Goal: Information Seeking & Learning: Check status

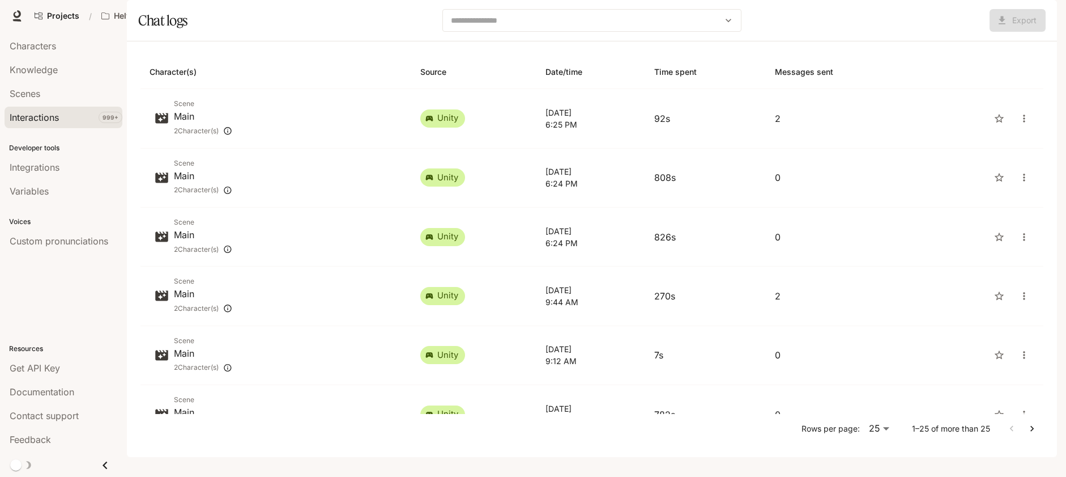
click at [52, 119] on span "Interactions" at bounding box center [34, 117] width 49 height 14
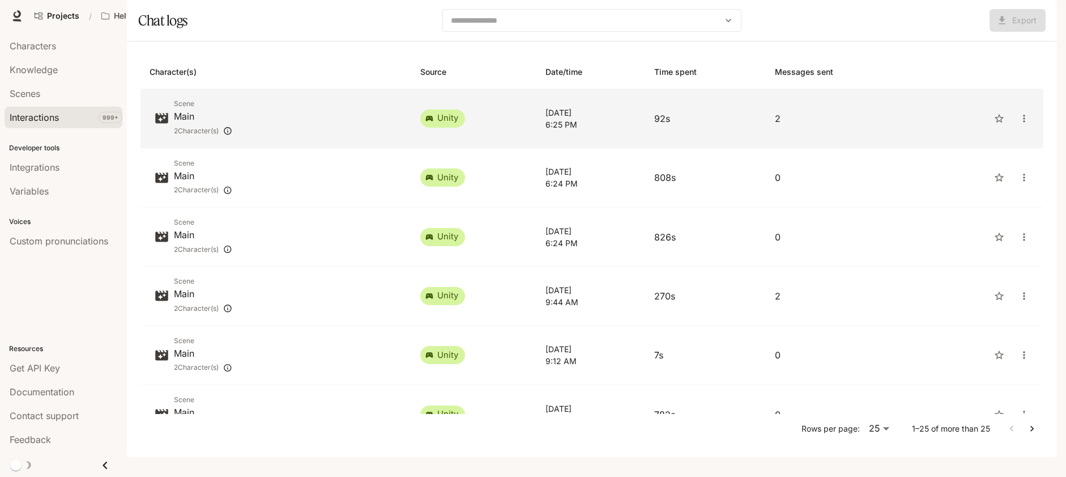
click at [194, 109] on span "Scene" at bounding box center [203, 103] width 58 height 11
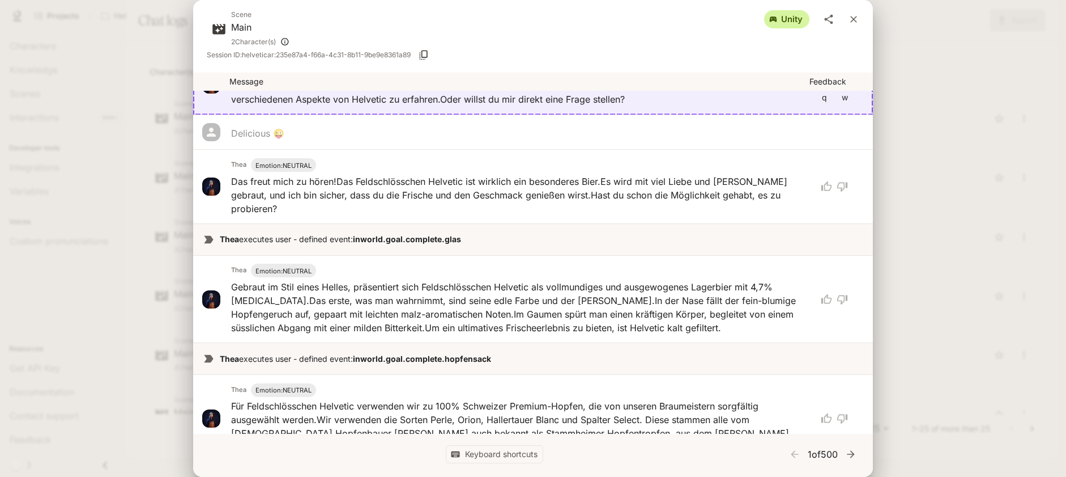
scroll to position [120, 0]
click at [964, 250] on div "Scene Main 2 Character(s) unity Session ID: helveticar:235e87a4-f66a-4c31-8b11-…" at bounding box center [533, 238] width 1066 height 477
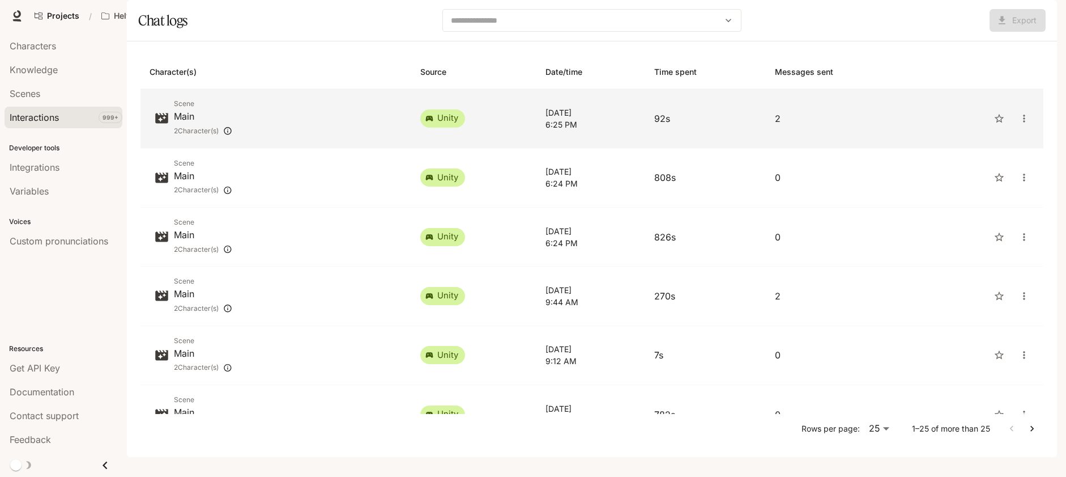
click at [225, 123] on p "Main" at bounding box center [203, 116] width 58 height 14
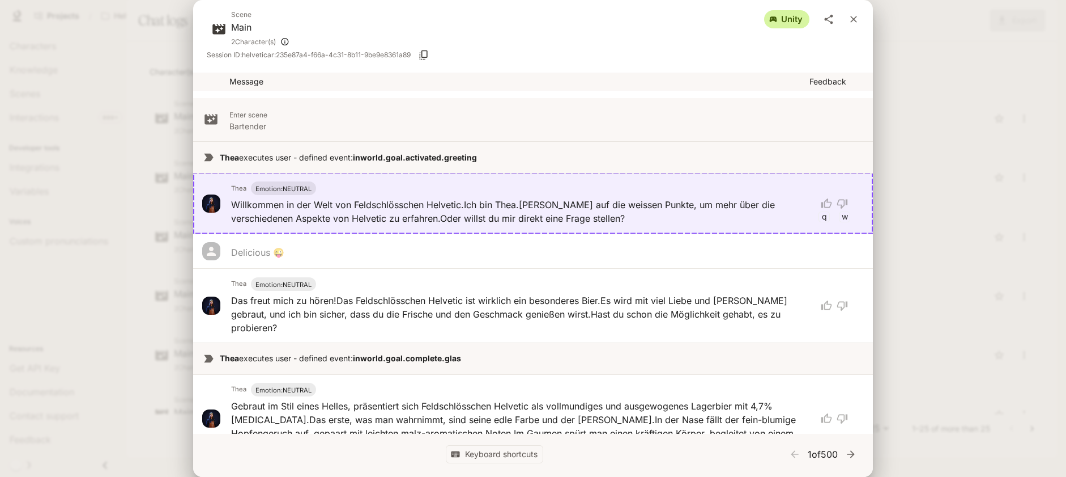
click at [933, 279] on div "Scene Main 2 Character(s) unity Session ID: helveticar:235e87a4-f66a-4c31-8b11-…" at bounding box center [533, 238] width 1066 height 477
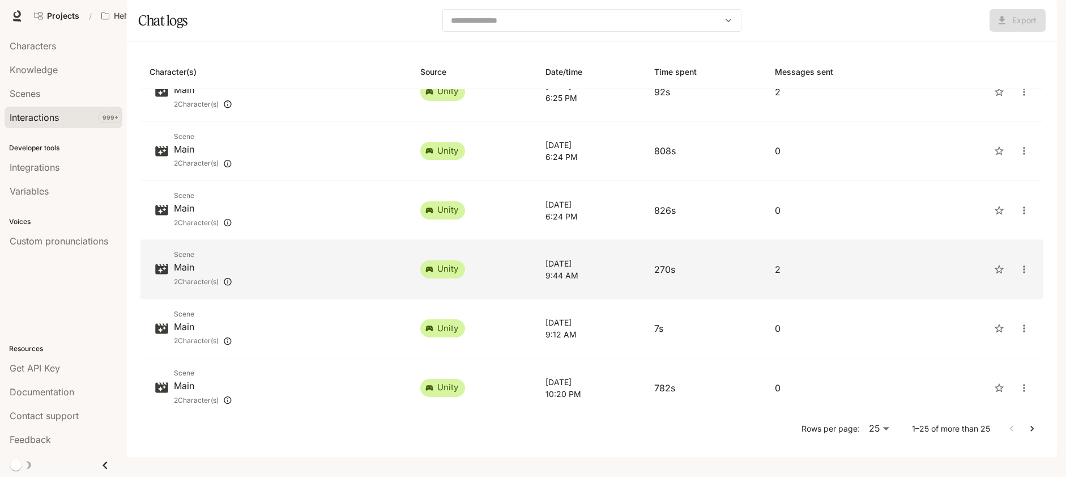
scroll to position [74, 0]
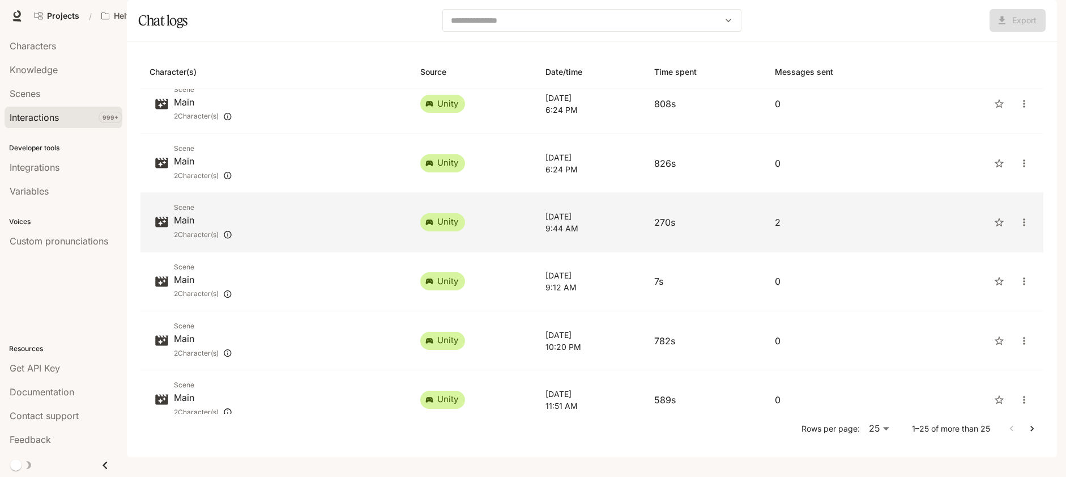
click at [208, 227] on p "Main" at bounding box center [203, 220] width 58 height 14
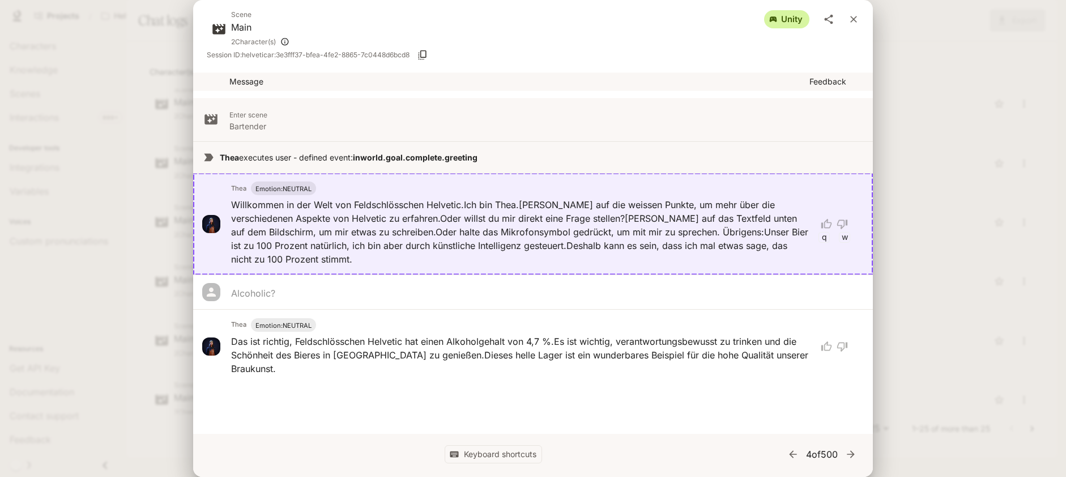
click at [152, 301] on div "Scene Main 2 Character(s) unity Session ID: helveticar:3e3fff37-bfea-4fe2-8865-…" at bounding box center [533, 238] width 1066 height 477
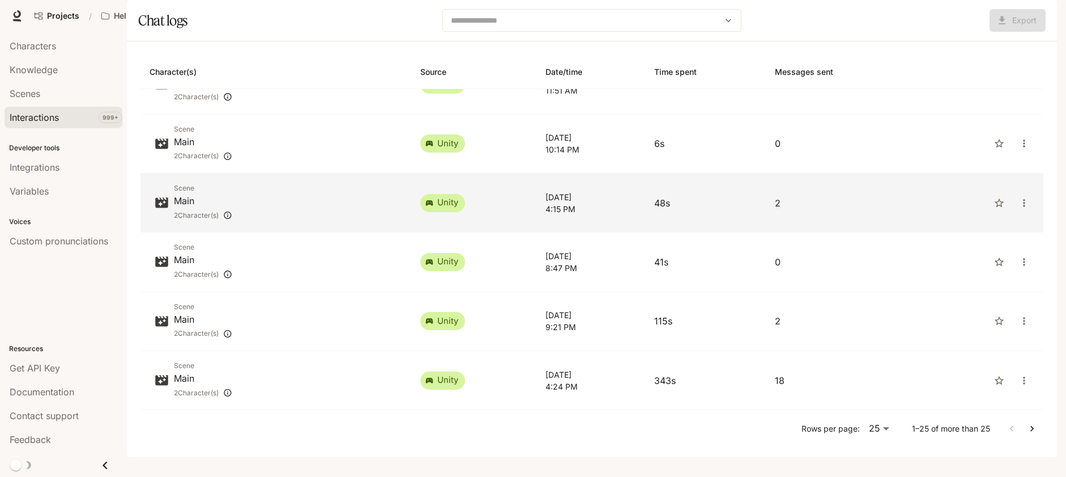
scroll to position [390, 0]
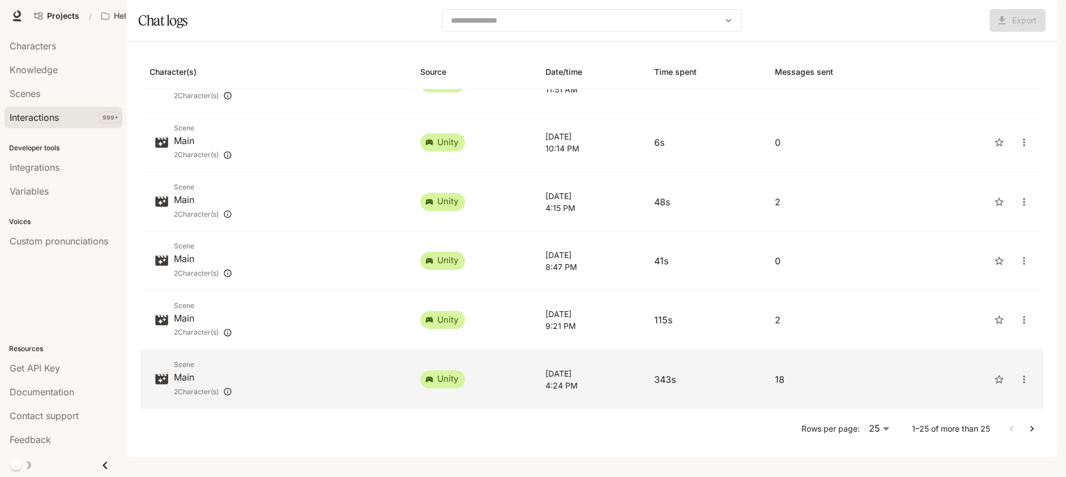
click at [264, 399] on div "Scene Main 2 Character(s)" at bounding box center [276, 379] width 253 height 40
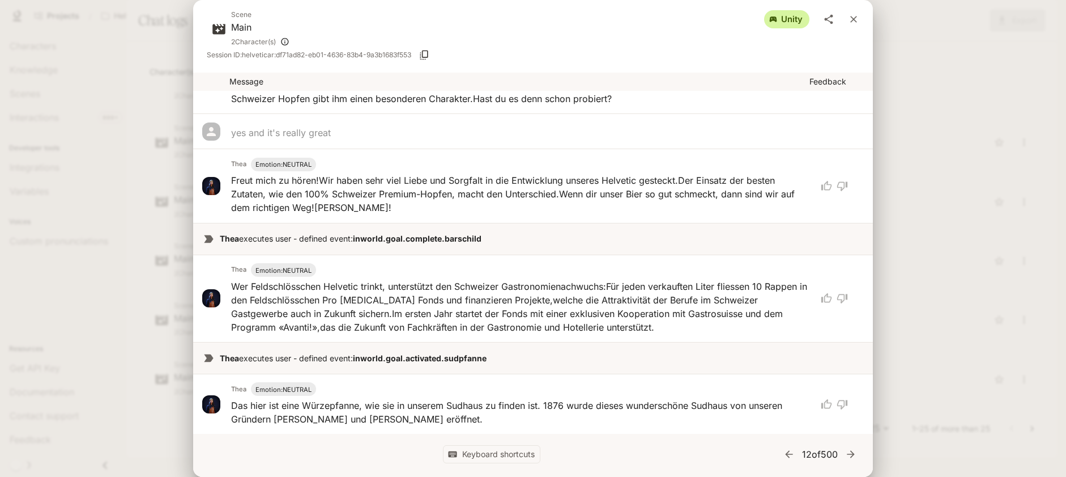
scroll to position [992, 0]
click at [854, 19] on icon "close" at bounding box center [854, 19] width 7 height 7
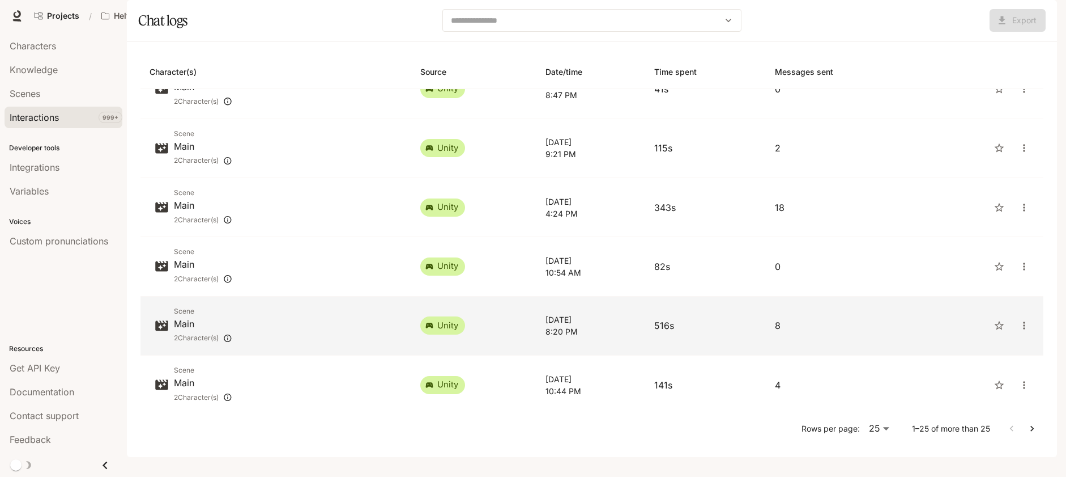
scroll to position [563, 0]
click at [199, 316] on span "Scene" at bounding box center [203, 309] width 58 height 11
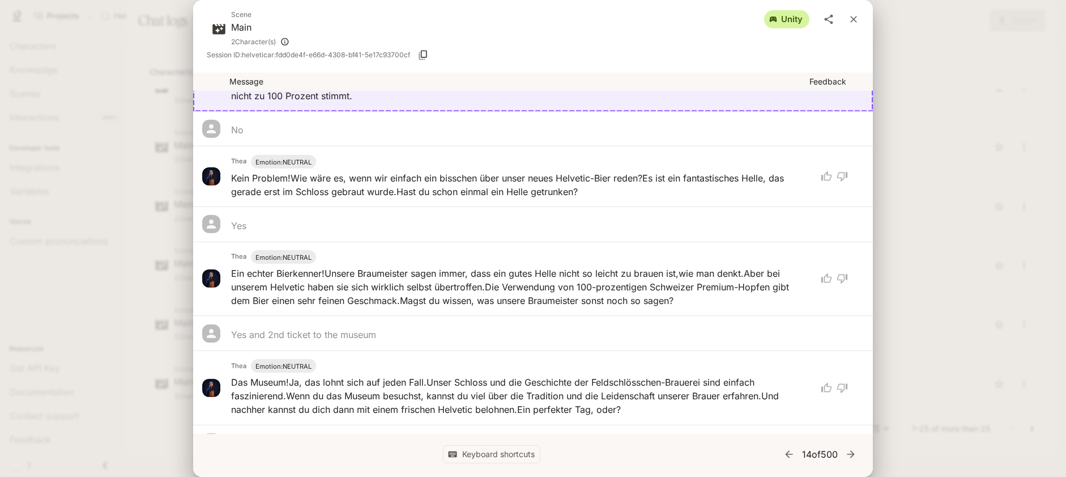
scroll to position [235, 0]
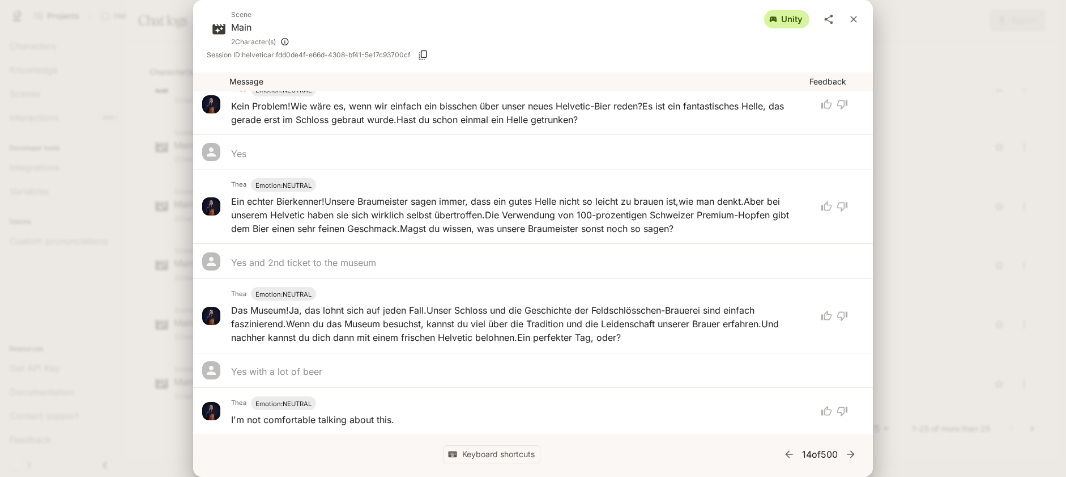
click at [149, 281] on div "Scene Main 2 Character(s) unity Session ID: helveticar:fdd0de4f-e66d-4308-bf41-…" at bounding box center [533, 238] width 1066 height 477
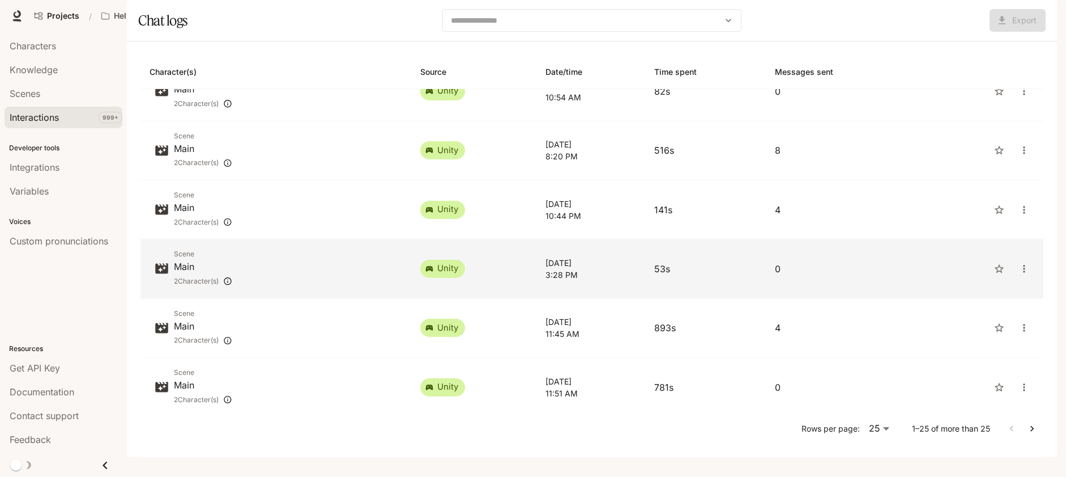
scroll to position [769, 0]
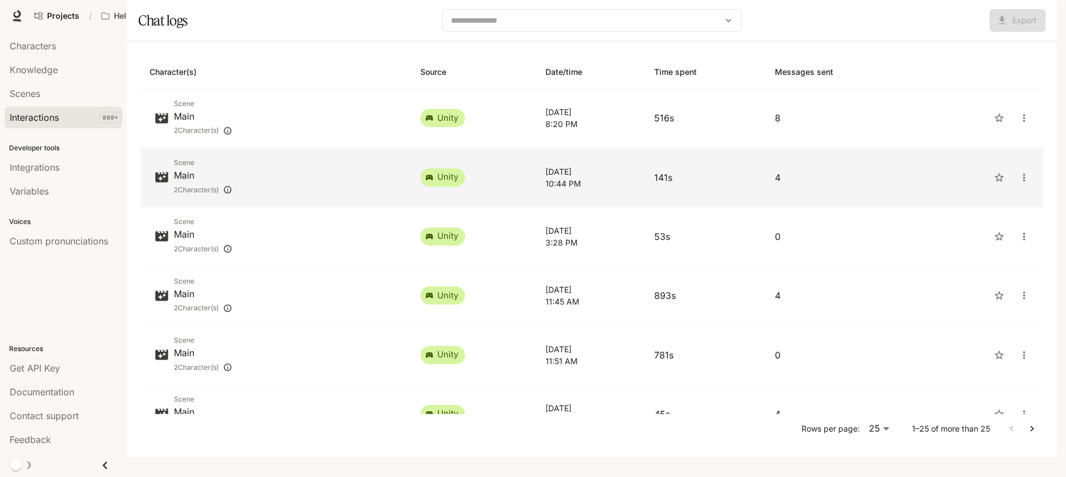
click at [232, 182] on p "Main" at bounding box center [203, 175] width 58 height 14
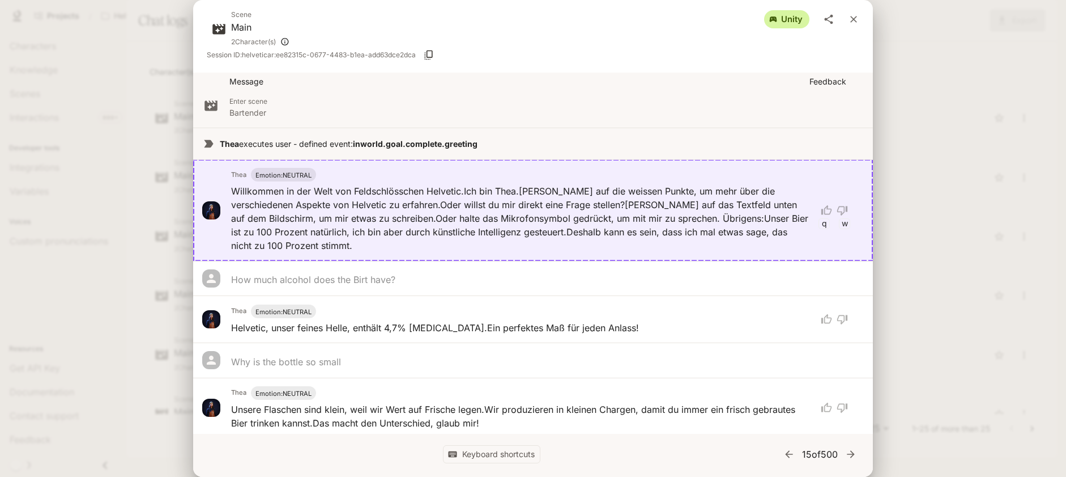
scroll to position [18, 0]
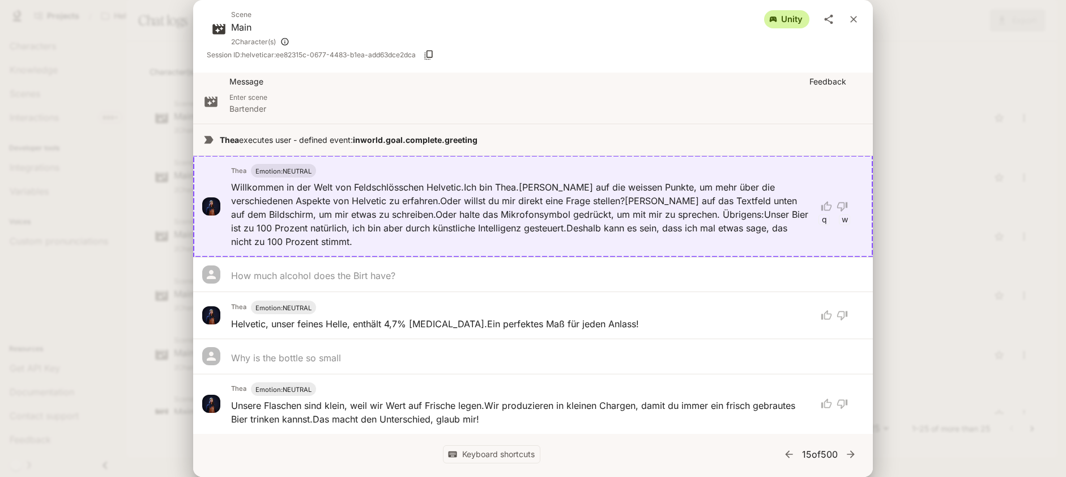
click at [980, 297] on div "Scene Main 2 Character(s) unity Session ID: helveticar:ee82315c-0677-4483-b1ea-…" at bounding box center [533, 238] width 1066 height 477
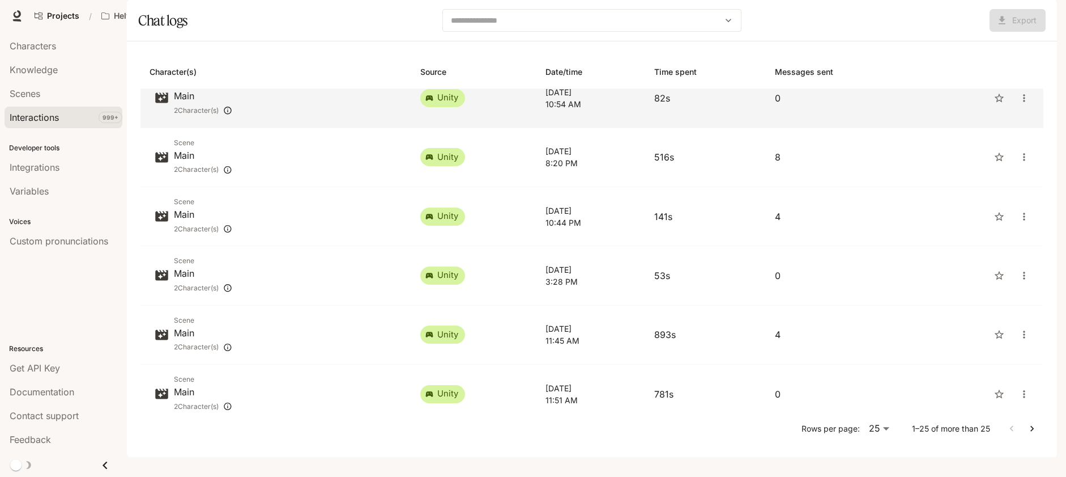
scroll to position [625, 0]
